Goal: Transaction & Acquisition: Purchase product/service

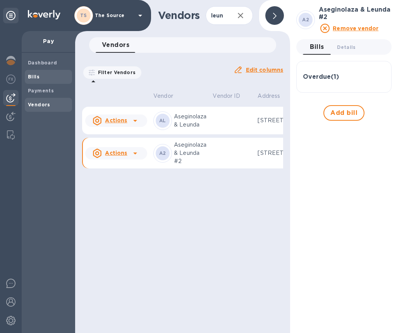
click at [37, 77] on b "Bills" at bounding box center [34, 77] width 12 height 6
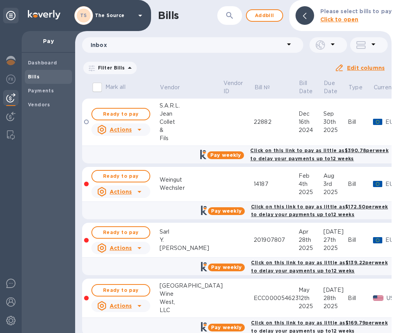
click at [0, 0] on icon at bounding box center [0, 0] width 0 height 0
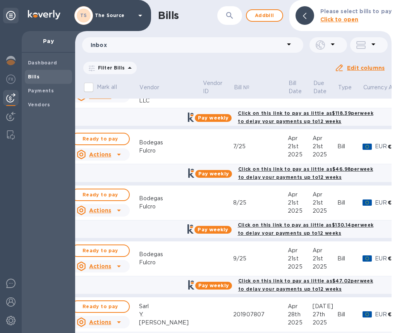
scroll to position [506, 0]
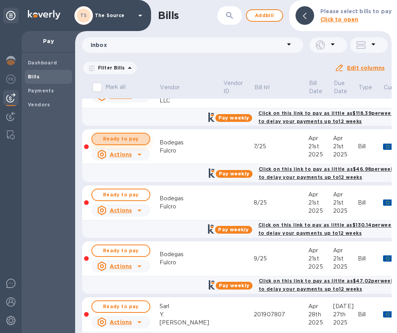
click at [118, 138] on span "Ready to pay" at bounding box center [120, 138] width 45 height 9
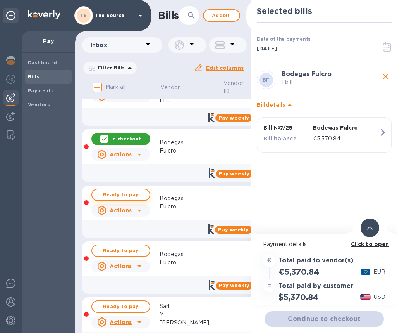
click at [121, 197] on span "Ready to pay" at bounding box center [120, 194] width 45 height 9
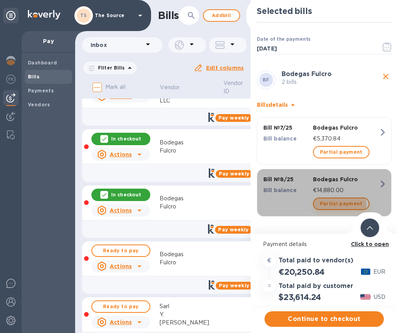
click at [334, 205] on span "Partial payment" at bounding box center [341, 203] width 43 height 9
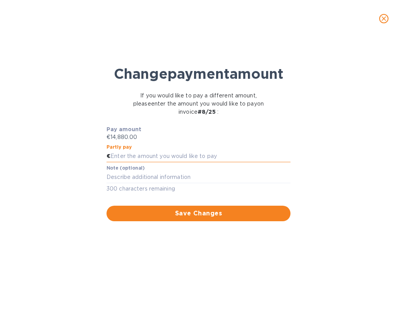
click at [118, 162] on input "text" at bounding box center [200, 156] width 180 height 12
type input "3,171.45"
click at [139, 218] on span "Save Changes" at bounding box center [199, 212] width 172 height 9
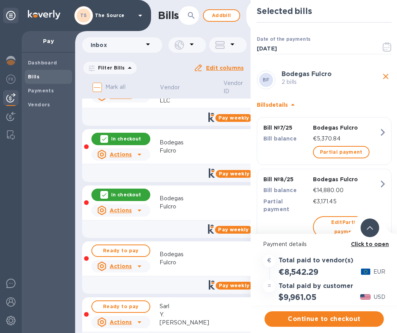
click at [371, 233] on div at bounding box center [370, 227] width 19 height 19
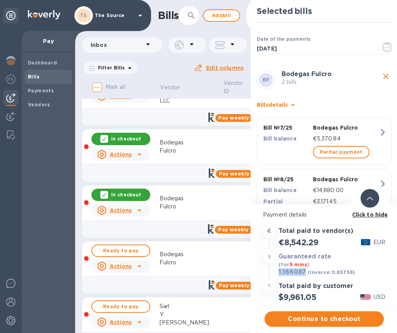
drag, startPoint x: 307, startPoint y: 270, endPoint x: 276, endPoint y: 273, distance: 31.2
click at [276, 273] on div "1.166087 (inverse: 0.85756 ) USD" at bounding box center [325, 272] width 126 height 11
copy h3 "1.166087"
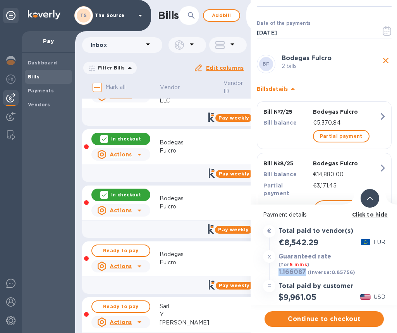
scroll to position [21, 0]
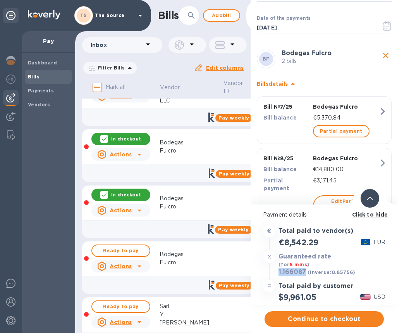
copy h3 "1.166087"
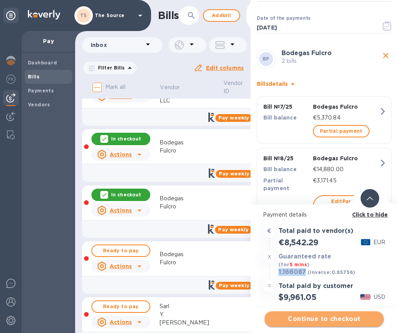
click at [293, 316] on span "Continue to checkout" at bounding box center [324, 318] width 107 height 9
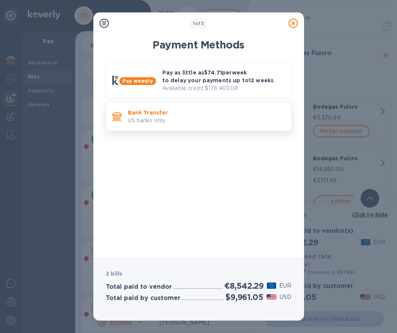
click at [234, 109] on p "Bank Transfer" at bounding box center [206, 113] width 157 height 8
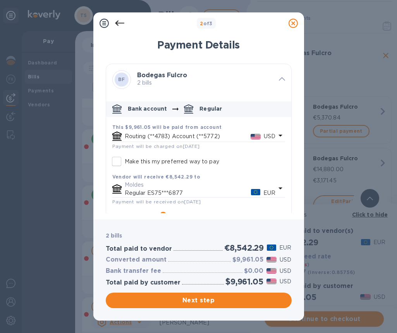
click at [279, 134] on icon "default-method" at bounding box center [280, 135] width 9 height 9
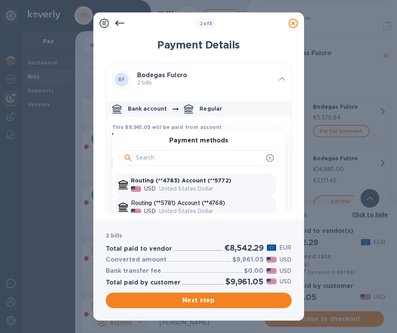
click at [224, 203] on p "Routing (**5781) Account (**4768)" at bounding box center [202, 203] width 142 height 8
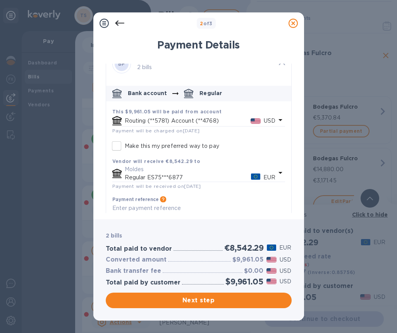
scroll to position [34, 0]
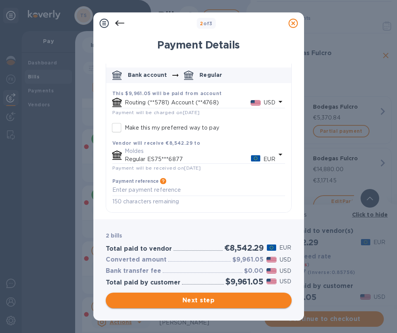
click at [205, 300] on span "Next step" at bounding box center [199, 299] width 174 height 9
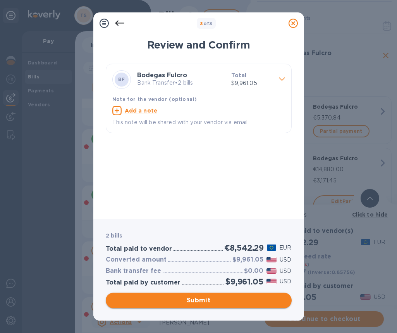
click at [222, 300] on span "Submit" at bounding box center [199, 299] width 174 height 9
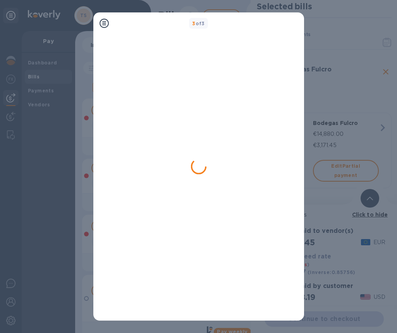
scroll to position [0, 0]
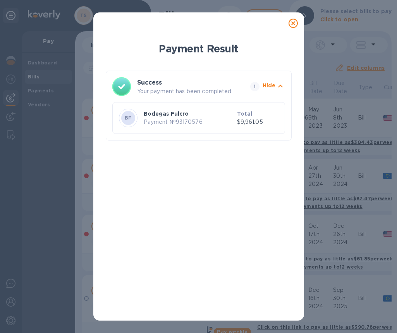
click at [293, 21] on icon at bounding box center [293, 23] width 9 height 9
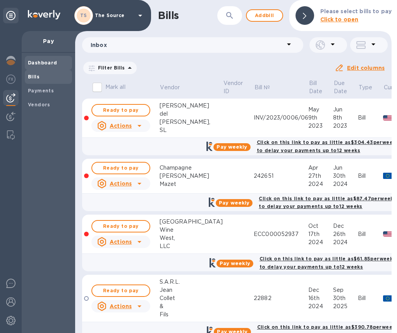
click at [46, 64] on b "Dashboard" at bounding box center [42, 63] width 29 height 6
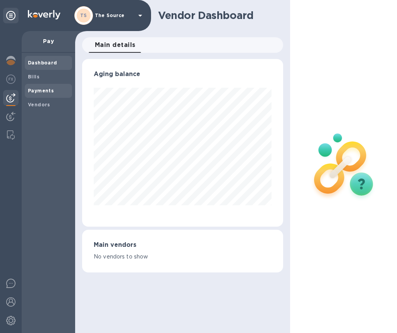
scroll to position [167, 198]
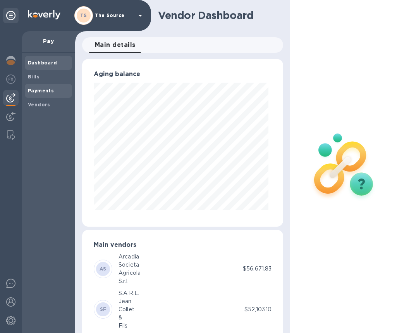
click at [38, 93] on b "Payments" at bounding box center [41, 91] width 26 height 6
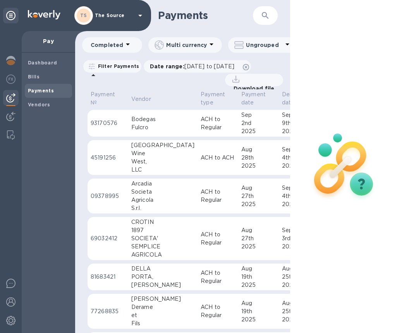
click at [164, 128] on td "Bodegas Fulcro" at bounding box center [162, 123] width 69 height 27
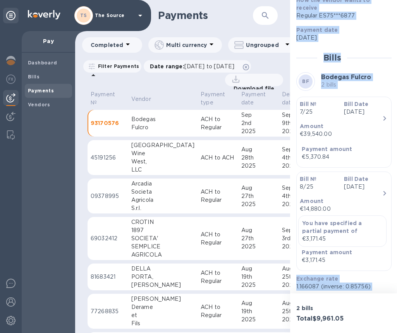
scroll to position [207, 0]
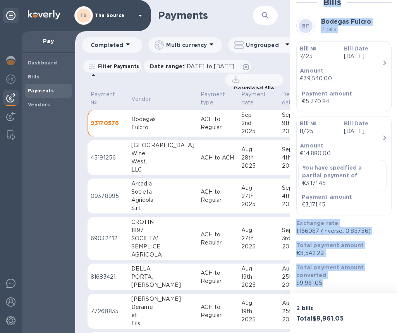
drag, startPoint x: 298, startPoint y: 83, endPoint x: 363, endPoint y: 284, distance: 211.8
click at [363, 284] on div "Status Processing Bills in payment 2 Method you used to pay Routing number (**5…" at bounding box center [343, 76] width 95 height 420
copy div "Bills in payment 2 Method you used to pay Routing number (**5781) Account numbe…"
click at [44, 75] on span "Bills" at bounding box center [48, 77] width 41 height 8
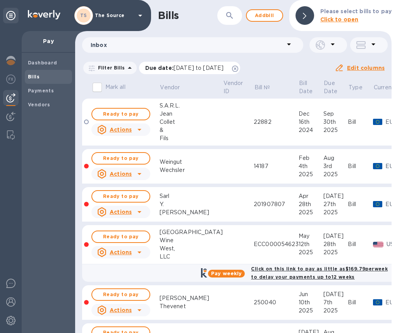
click at [238, 68] on icon at bounding box center [235, 68] width 6 height 6
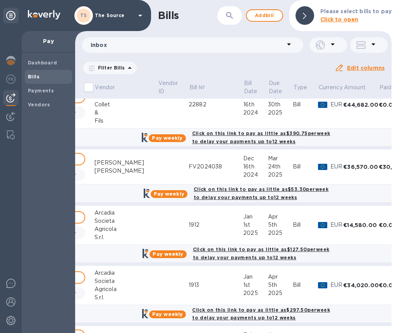
scroll to position [193, 97]
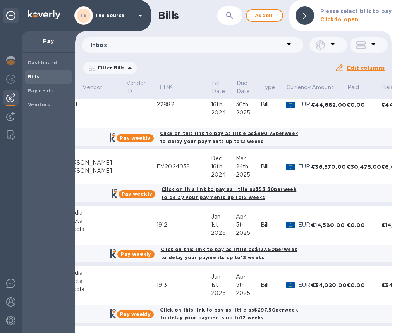
click at [157, 166] on div "FV2024038" at bounding box center [184, 166] width 55 height 8
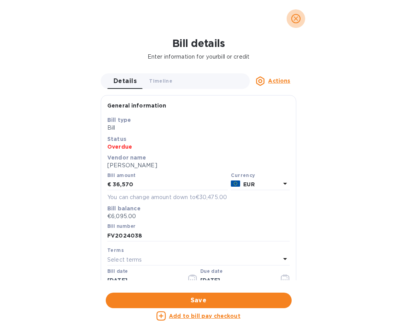
click at [295, 18] on icon "close" at bounding box center [296, 18] width 5 height 5
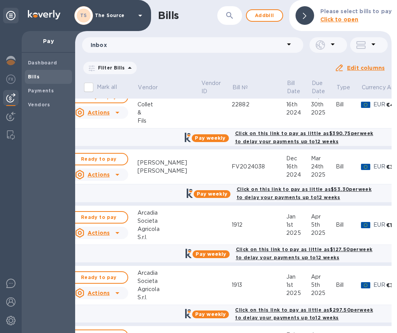
scroll to position [193, 0]
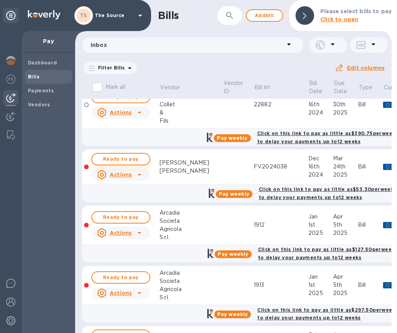
click at [127, 161] on span "Ready to pay" at bounding box center [120, 158] width 45 height 9
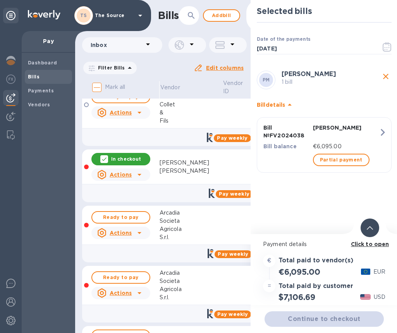
click at [366, 227] on div at bounding box center [370, 227] width 19 height 19
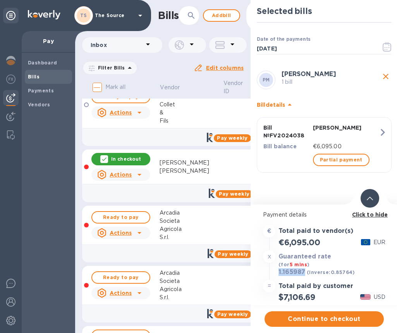
drag, startPoint x: 279, startPoint y: 271, endPoint x: 305, endPoint y: 272, distance: 26.0
click at [305, 272] on h3 "1.165987" at bounding box center [292, 272] width 27 height 8
copy h3 "1.165987"
click at [317, 315] on span "Continue to checkout" at bounding box center [324, 318] width 107 height 9
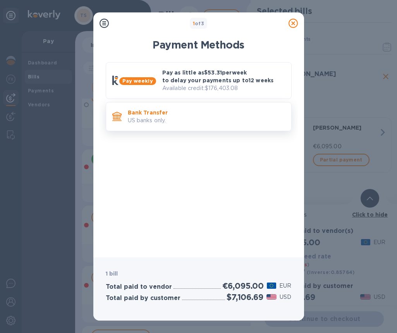
click at [241, 112] on p "Bank Transfer" at bounding box center [206, 113] width 157 height 8
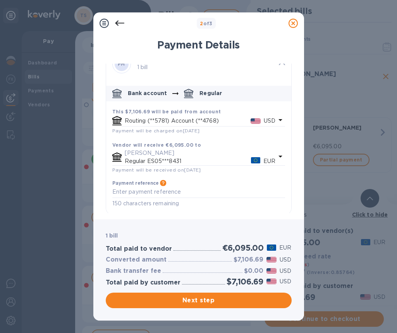
scroll to position [18, 0]
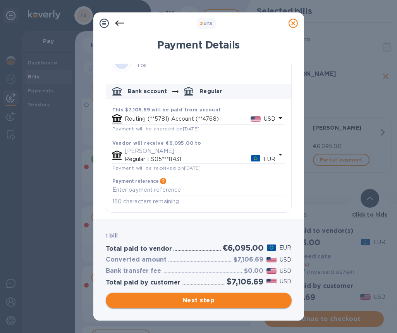
click at [209, 297] on span "Next step" at bounding box center [199, 299] width 174 height 9
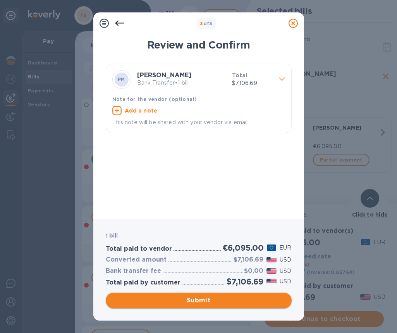
click at [212, 299] on span "Submit" at bounding box center [199, 299] width 174 height 9
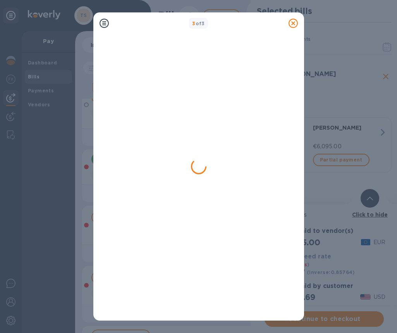
scroll to position [0, 0]
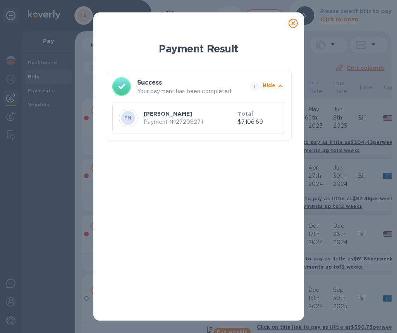
click at [293, 22] on icon at bounding box center [293, 23] width 9 height 9
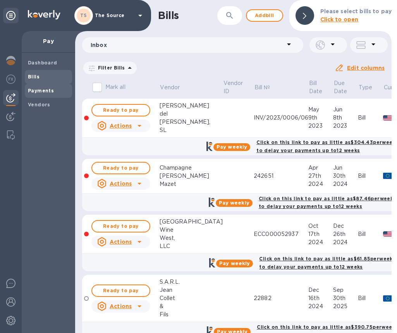
click at [39, 88] on b "Payments" at bounding box center [41, 91] width 26 height 6
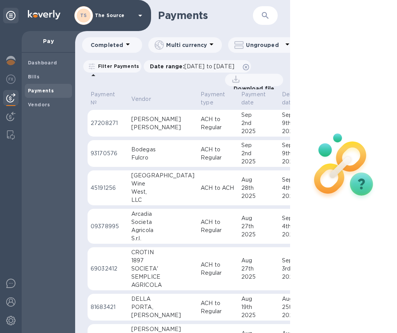
click at [201, 123] on p "ACH to Regular" at bounding box center [218, 123] width 34 height 16
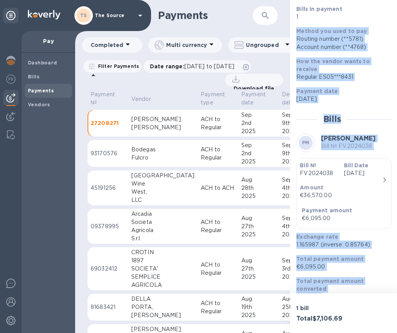
scroll to position [96, 0]
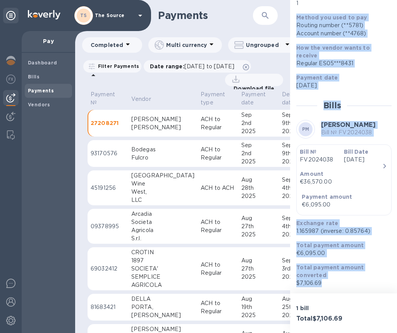
drag, startPoint x: 297, startPoint y: 105, endPoint x: 369, endPoint y: 284, distance: 193.4
click at [369, 284] on div "Status Processing Bills in payment 1 Method you used to pay Routing number (**5…" at bounding box center [343, 127] width 95 height 317
copy div "Method you used to pay Routing number (**5781) Account number (**4768) How the …"
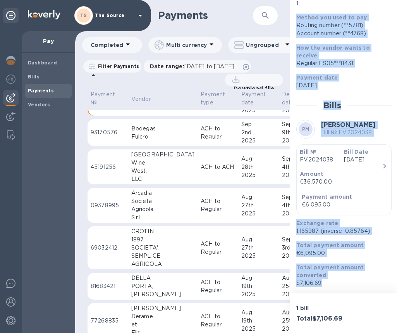
scroll to position [0, 0]
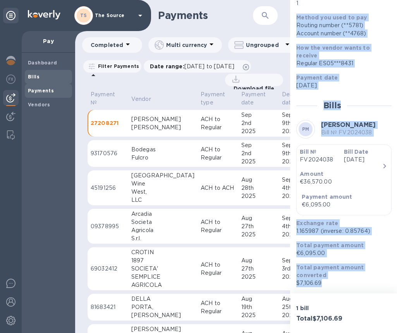
click at [52, 76] on span "Bills" at bounding box center [48, 77] width 41 height 8
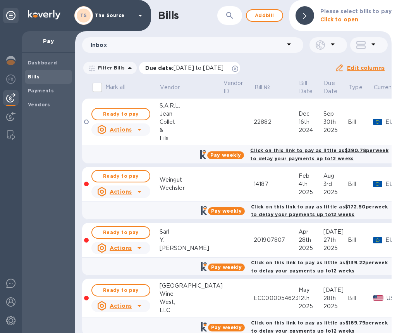
click at [238, 68] on icon at bounding box center [235, 68] width 6 height 6
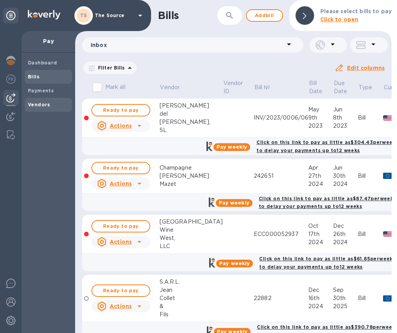
click at [49, 103] on span "Vendors" at bounding box center [48, 105] width 41 height 8
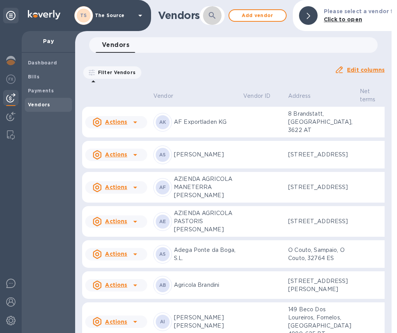
click at [218, 15] on button "button" at bounding box center [212, 15] width 19 height 19
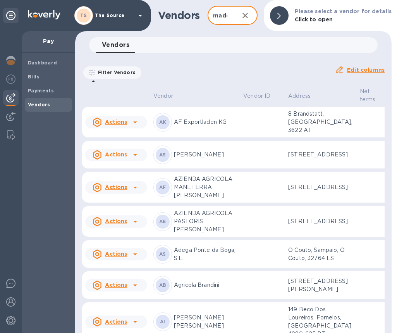
scroll to position [0, 10]
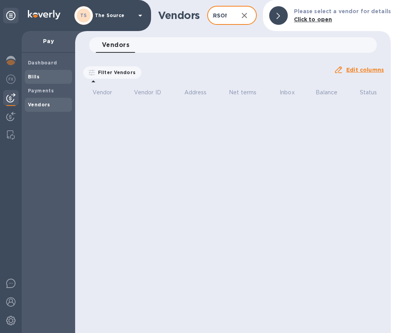
type input "[PERSON_NAME]"
click at [41, 80] on span "Bills" at bounding box center [48, 77] width 41 height 8
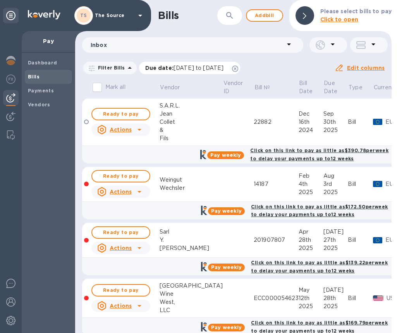
click at [238, 69] on icon at bounding box center [235, 68] width 6 height 6
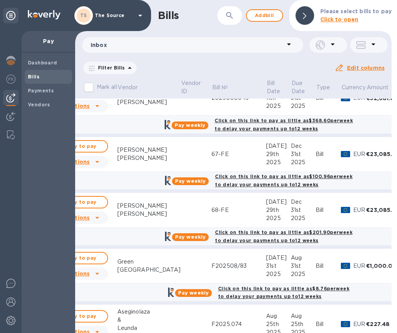
scroll to position [838, 0]
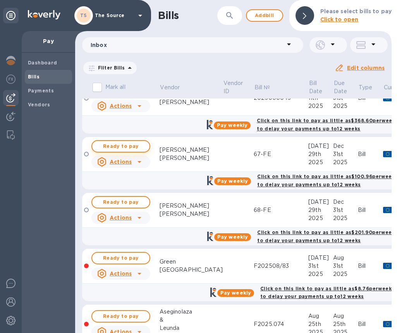
click at [120, 147] on span "Ready to pay" at bounding box center [120, 145] width 45 height 9
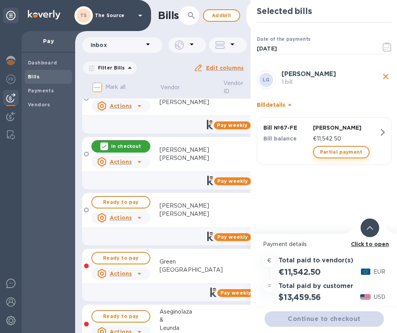
click at [331, 153] on span "Partial payment" at bounding box center [341, 151] width 43 height 9
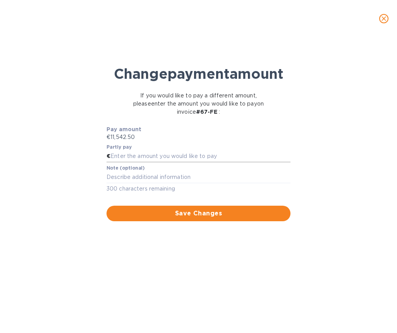
click at [166, 162] on input "text" at bounding box center [200, 156] width 180 height 12
paste input "3,847.50"
type input "3,847.50"
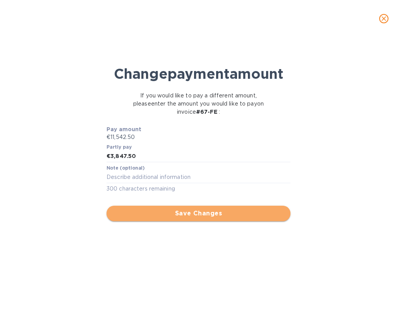
click at [171, 218] on span "Save Changes" at bounding box center [199, 212] width 172 height 9
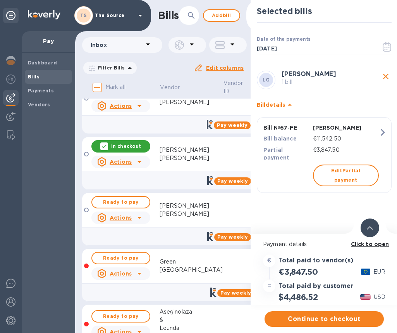
click at [364, 231] on div at bounding box center [370, 227] width 19 height 19
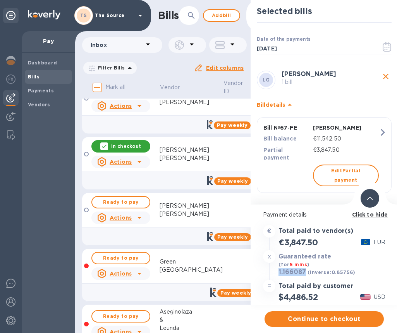
drag, startPoint x: 305, startPoint y: 271, endPoint x: 279, endPoint y: 272, distance: 26.8
click at [279, 272] on h3 "1.166087" at bounding box center [293, 272] width 28 height 8
copy h3 "1.166087"
click at [290, 271] on h3 "1.166087" at bounding box center [293, 272] width 28 height 8
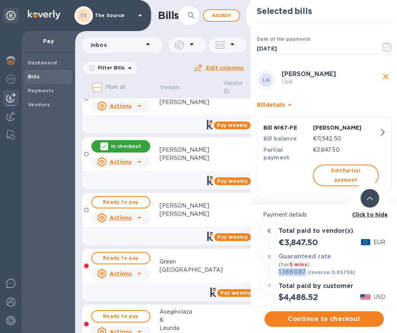
copy h3 "1.166087"
click at [312, 319] on span "Continue to checkout" at bounding box center [324, 318] width 107 height 9
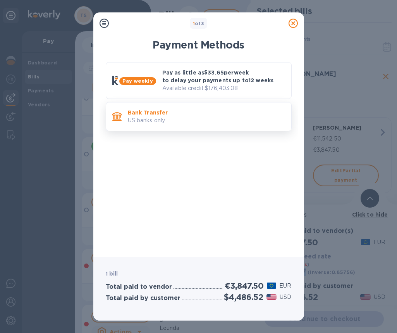
click at [218, 108] on div "Bank Transfer US banks only." at bounding box center [207, 116] width 164 height 22
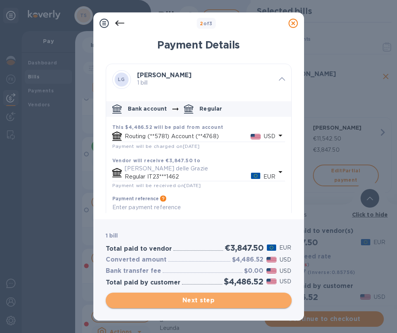
click at [241, 298] on span "Next step" at bounding box center [199, 299] width 174 height 9
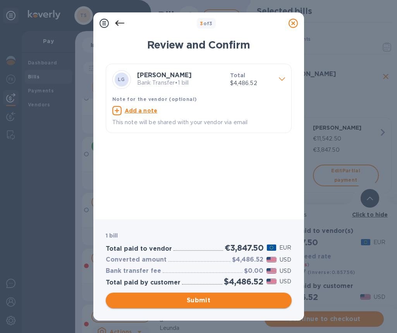
click at [246, 299] on span "Submit" at bounding box center [199, 299] width 174 height 9
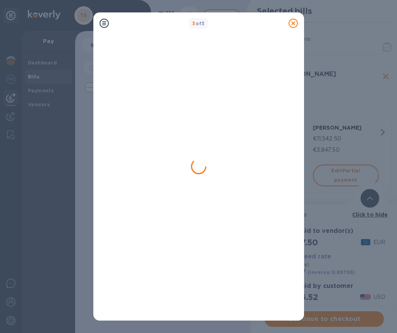
scroll to position [0, 0]
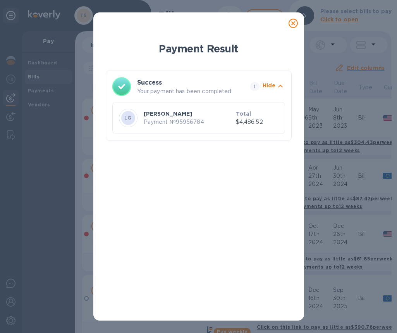
click at [293, 23] on icon at bounding box center [293, 23] width 9 height 9
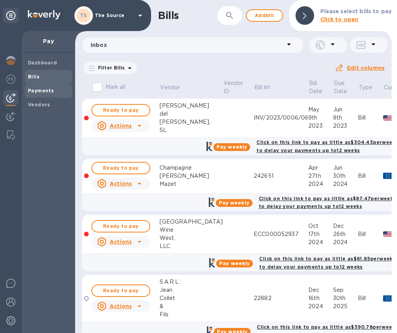
click at [34, 91] on b "Payments" at bounding box center [41, 91] width 26 height 6
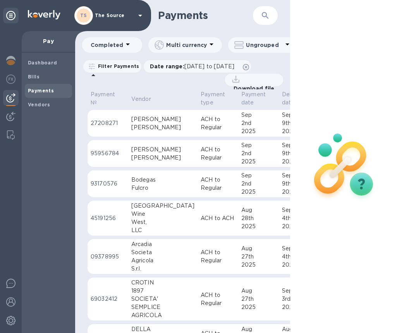
click at [201, 128] on p "ACH to Regular" at bounding box center [218, 123] width 34 height 16
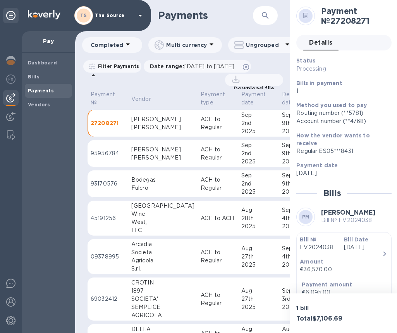
click at [201, 159] on p "ACH to Regular" at bounding box center [218, 153] width 34 height 16
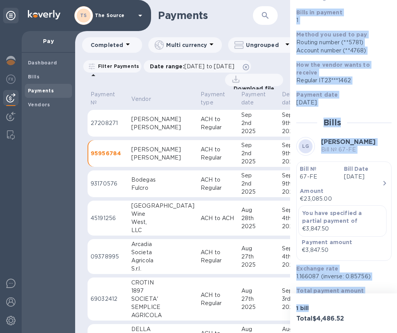
scroll to position [124, 0]
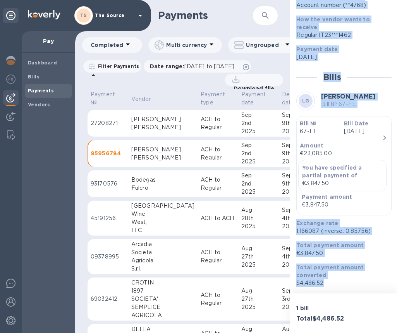
drag, startPoint x: 296, startPoint y: 83, endPoint x: 348, endPoint y: 287, distance: 210.6
click at [348, 286] on div "Status Processing Bills in payment 1 Method you used to pay Routing number (**5…" at bounding box center [343, 114] width 95 height 346
copy div "Bills in payment 1 Method you used to pay Routing number (**5781) Account numbe…"
